Goal: Transaction & Acquisition: Purchase product/service

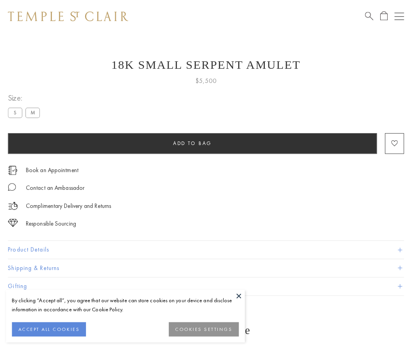
scroll to position [31, 0]
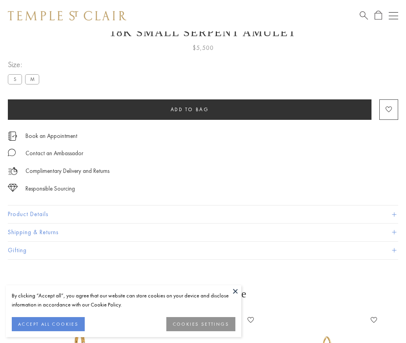
click at [190, 109] on span "Add to bag" at bounding box center [190, 109] width 38 height 7
